Goal: Find specific page/section

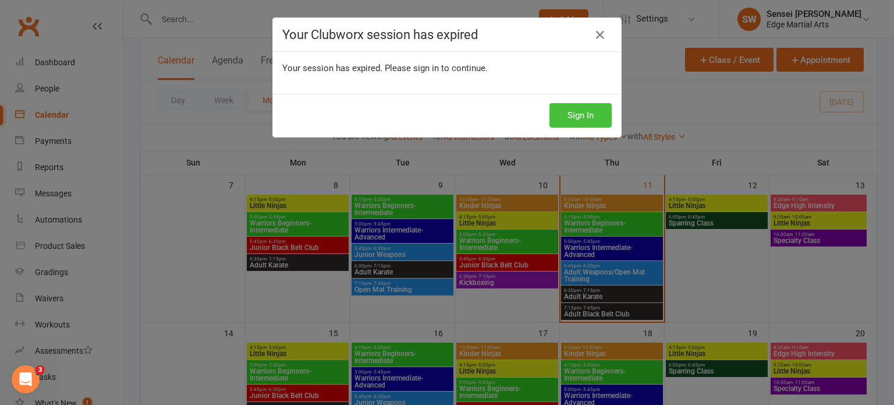
click at [576, 111] on button "Sign In" at bounding box center [581, 115] width 62 height 24
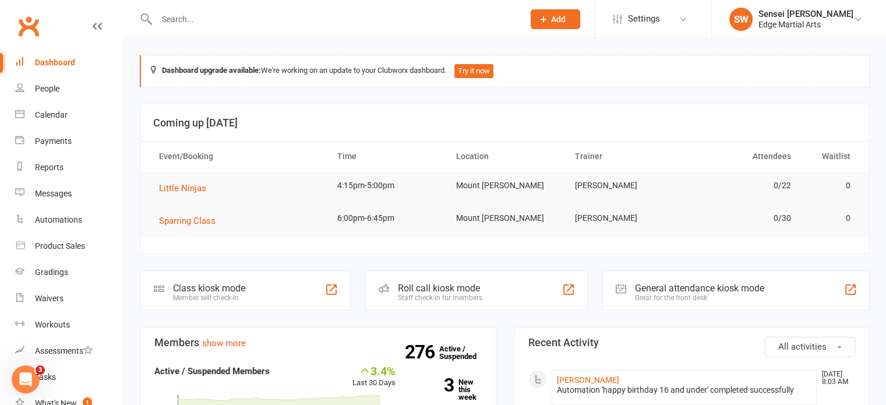
click at [222, 25] on input "text" at bounding box center [334, 19] width 362 height 16
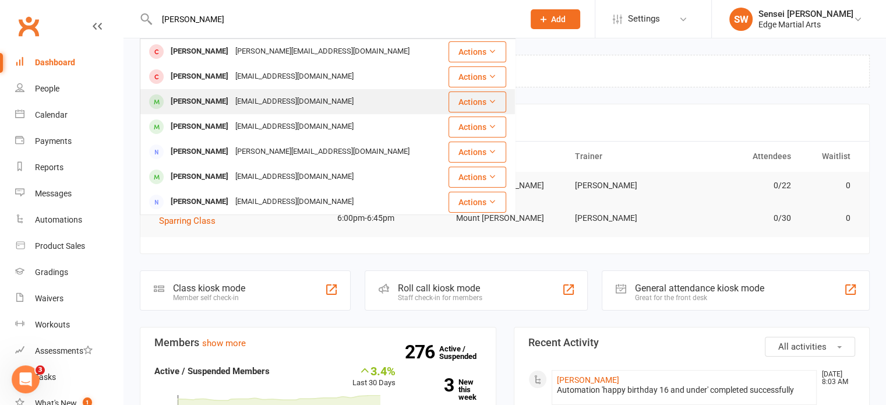
type input "[PERSON_NAME]"
click at [203, 97] on div "[PERSON_NAME]" at bounding box center [199, 101] width 65 height 17
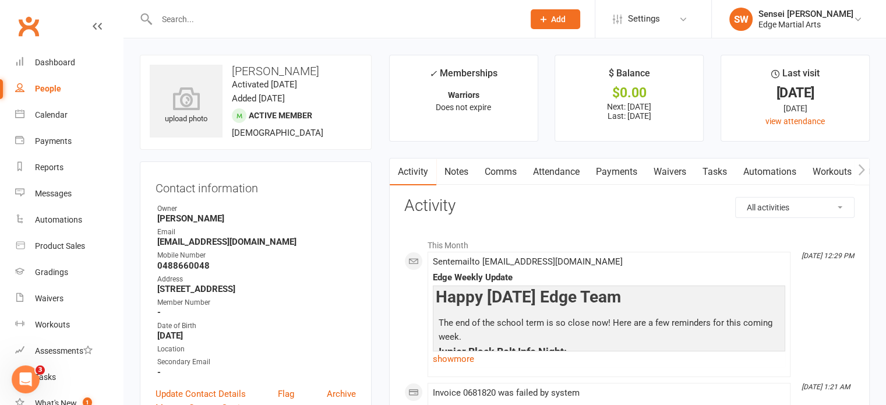
click at [183, 19] on input "text" at bounding box center [334, 19] width 362 height 16
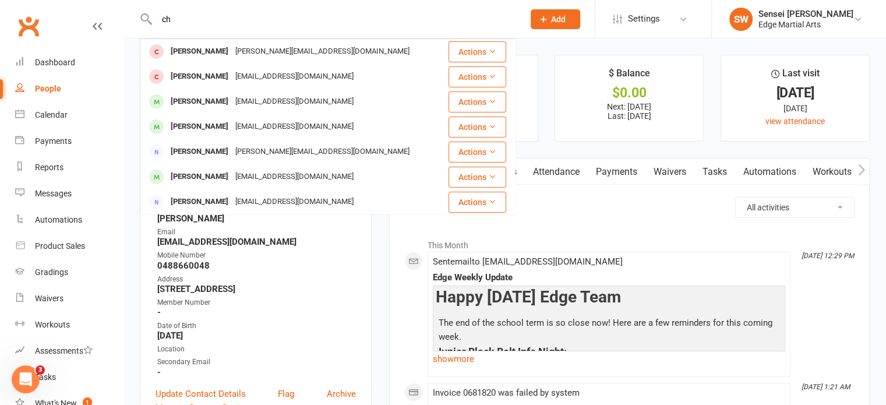
type input "c"
